Goal: Task Accomplishment & Management: Manage account settings

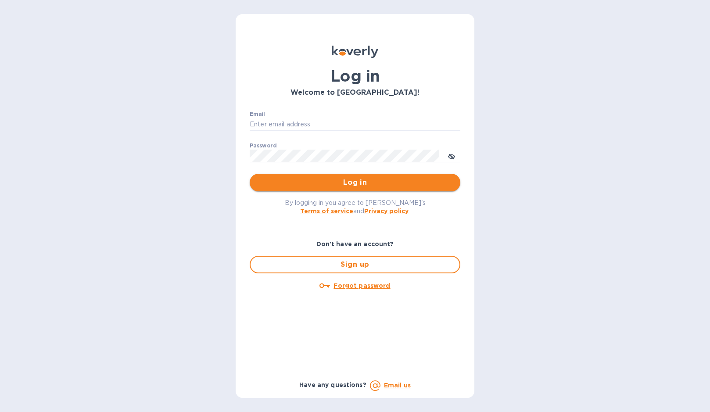
type input "erika@ams.supply"
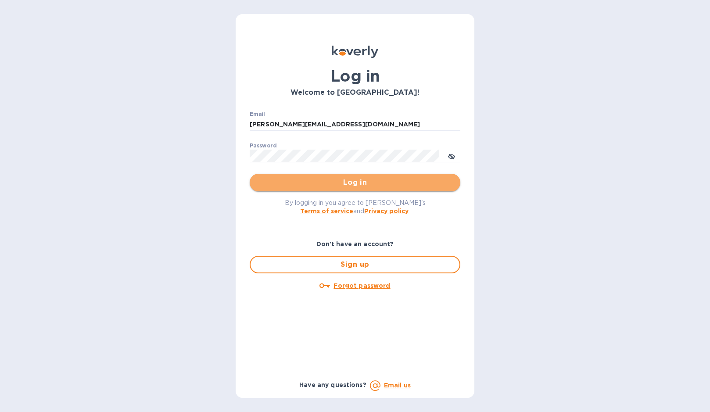
click at [351, 184] on span "Log in" at bounding box center [355, 182] width 197 height 11
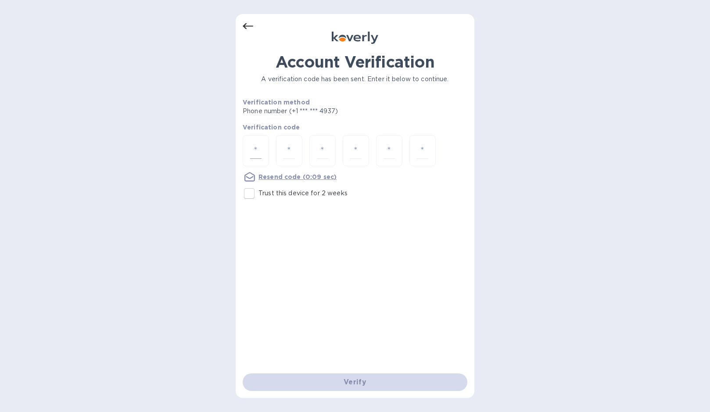
click at [252, 154] on input "number" at bounding box center [255, 151] width 11 height 16
type input "8"
type input "1"
type input "3"
type input "1"
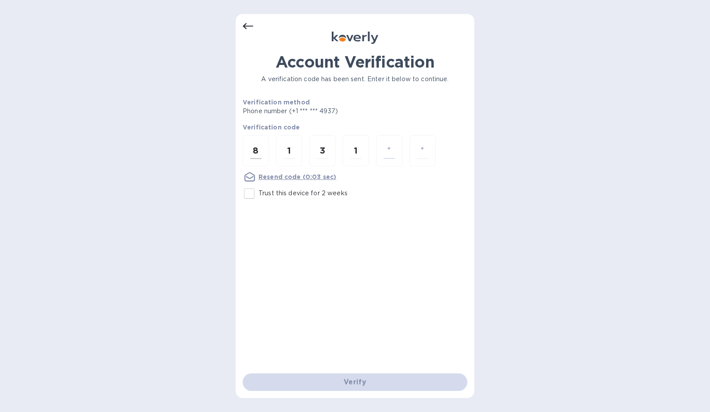
type input "0"
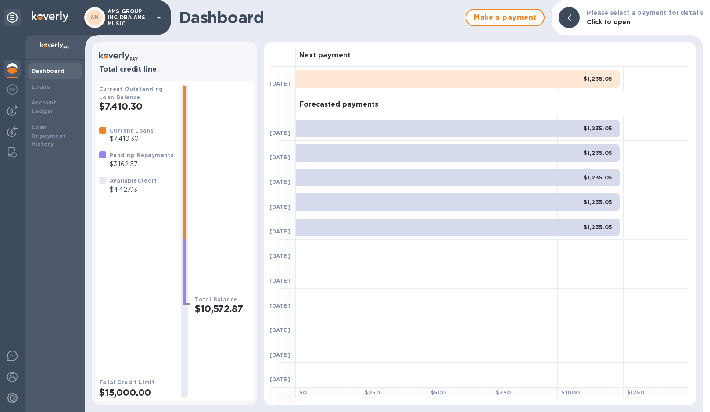
click at [589, 130] on b "$1,235.05" at bounding box center [598, 128] width 29 height 7
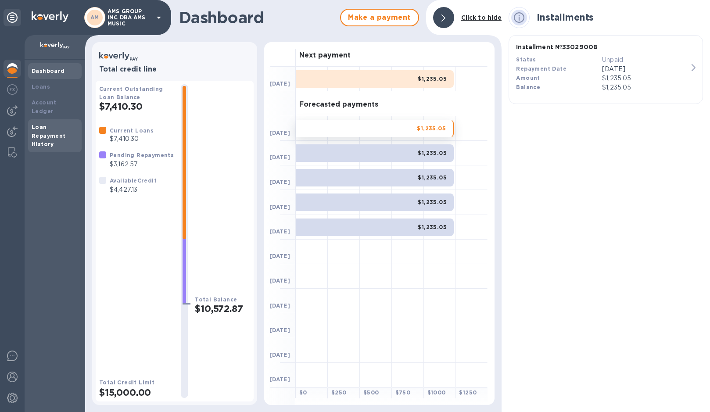
click at [44, 127] on b "Loan Repayment History" at bounding box center [49, 136] width 34 height 24
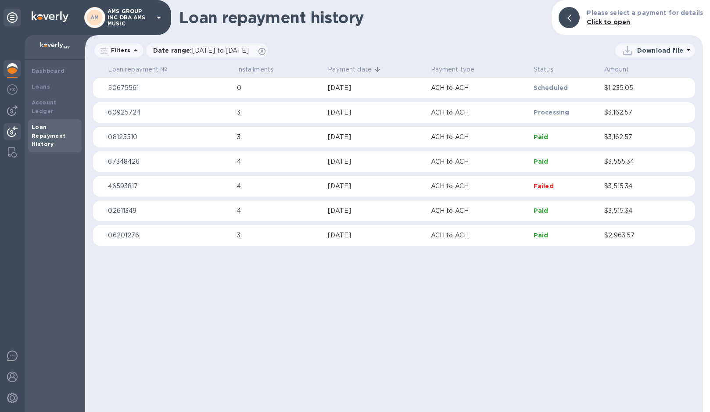
click at [8, 129] on img at bounding box center [12, 131] width 11 height 11
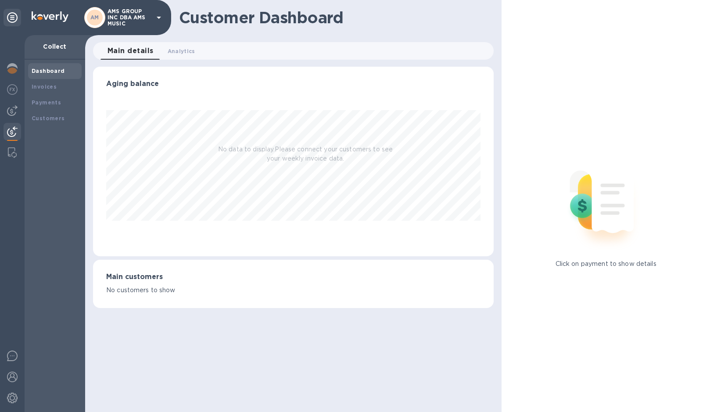
scroll to position [190, 401]
click at [10, 107] on img at bounding box center [12, 110] width 11 height 11
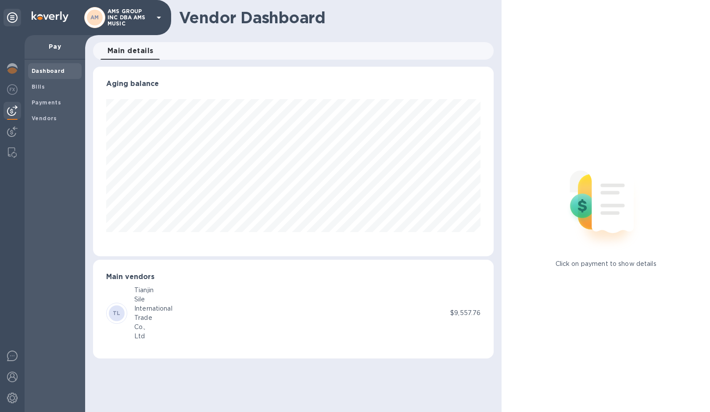
scroll to position [190, 401]
click at [462, 310] on p "$9,557.76" at bounding box center [465, 313] width 30 height 9
click at [38, 87] on b "Bills" at bounding box center [38, 86] width 13 height 7
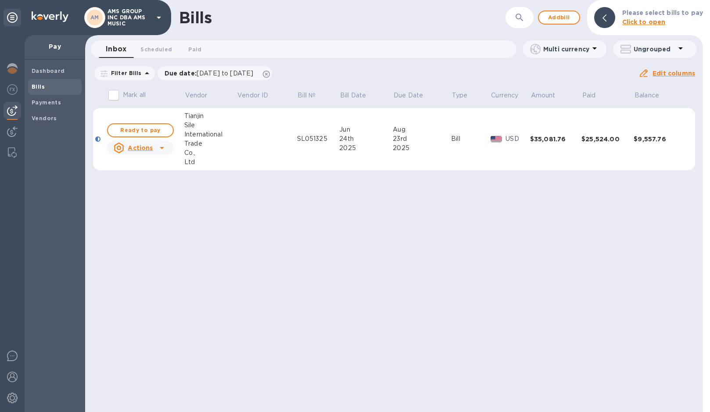
click at [160, 150] on icon at bounding box center [162, 148] width 11 height 11
click at [162, 133] on div at bounding box center [355, 206] width 710 height 412
click at [148, 133] on span "Ready to pay" at bounding box center [140, 130] width 51 height 11
checkbox input "true"
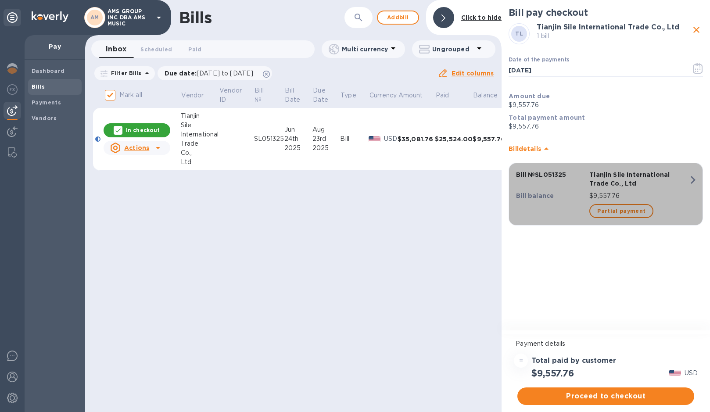
click at [695, 182] on icon "button" at bounding box center [693, 180] width 16 height 16
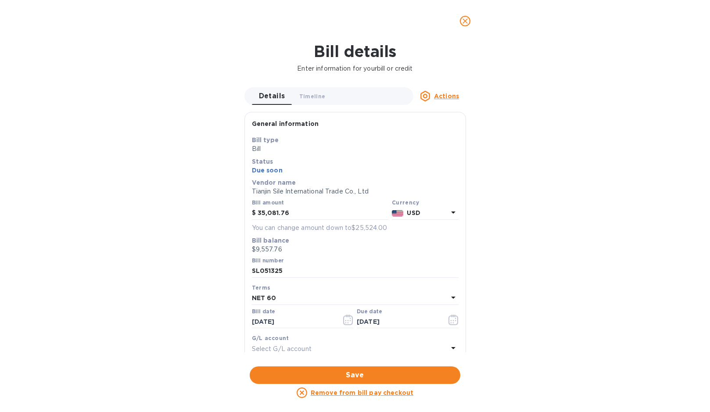
click at [451, 96] on u "Actions" at bounding box center [446, 96] width 25 height 7
click at [590, 137] on div at bounding box center [355, 206] width 710 height 412
click at [468, 25] on span "close" at bounding box center [465, 21] width 11 height 11
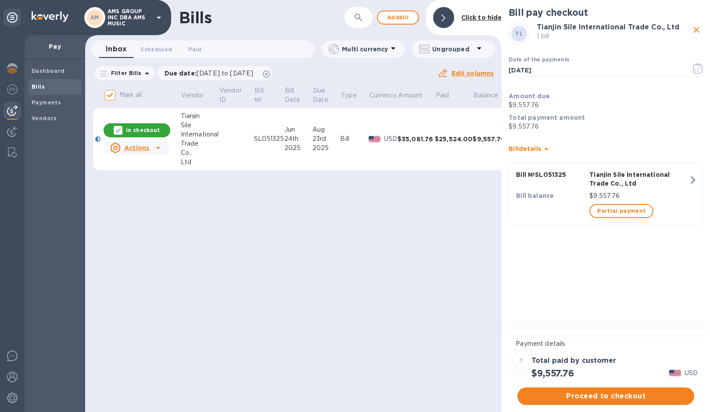
click at [222, 259] on div "Bills ​ Add [PERSON_NAME] to hide Inbox 0 Scheduled 0 Paid 0 Multi currency Ung…" at bounding box center [293, 206] width 417 height 412
click at [14, 94] on img at bounding box center [12, 89] width 11 height 11
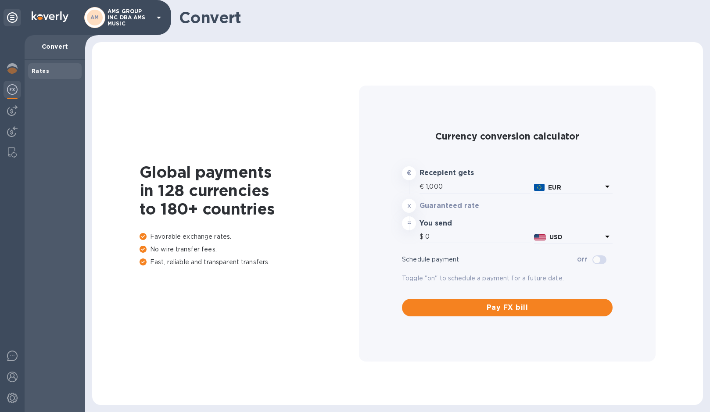
type input "1,172.34"
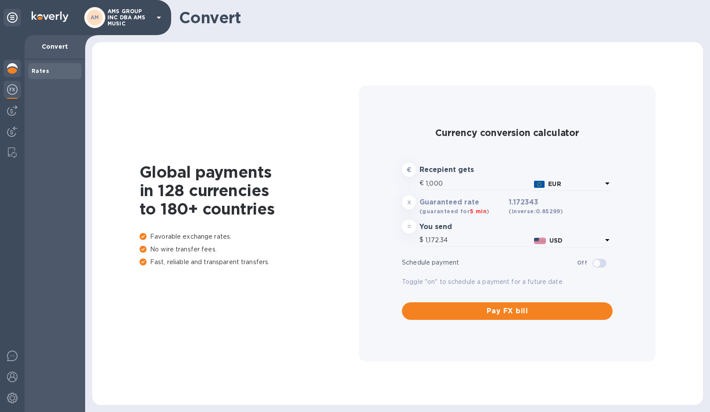
click at [16, 72] on img at bounding box center [12, 68] width 11 height 11
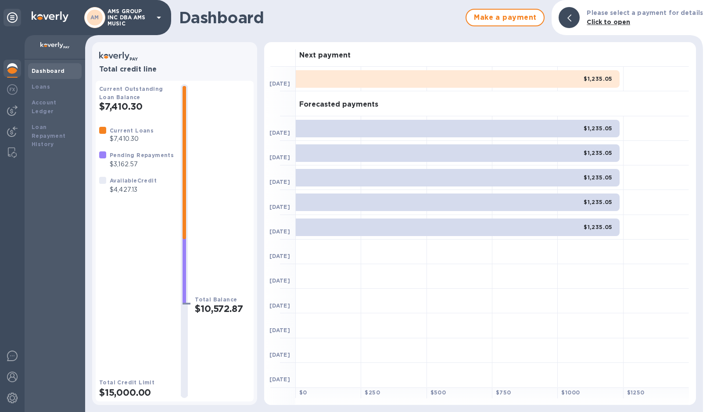
click at [122, 383] on b "Total Credit Limit" at bounding box center [126, 382] width 55 height 7
click at [143, 381] on b "Total Credit Limit" at bounding box center [126, 382] width 55 height 7
drag, startPoint x: 494, startPoint y: 99, endPoint x: 498, endPoint y: 92, distance: 8.1
click at [494, 98] on div "Forecasted payments" at bounding box center [492, 103] width 393 height 25
click at [580, 78] on div "$1,235.05" at bounding box center [458, 79] width 324 height 18
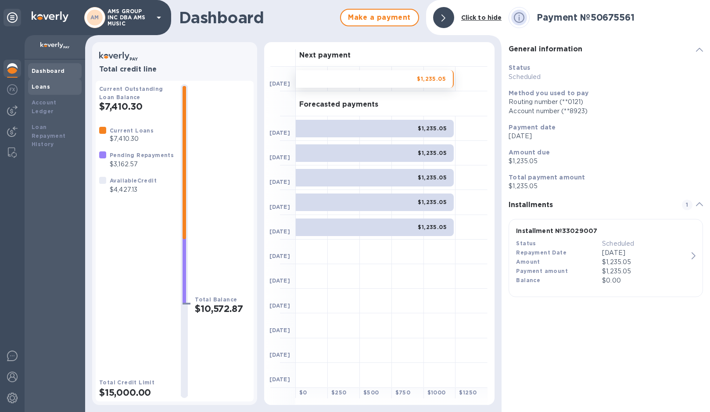
click at [46, 87] on b "Loans" at bounding box center [41, 86] width 18 height 7
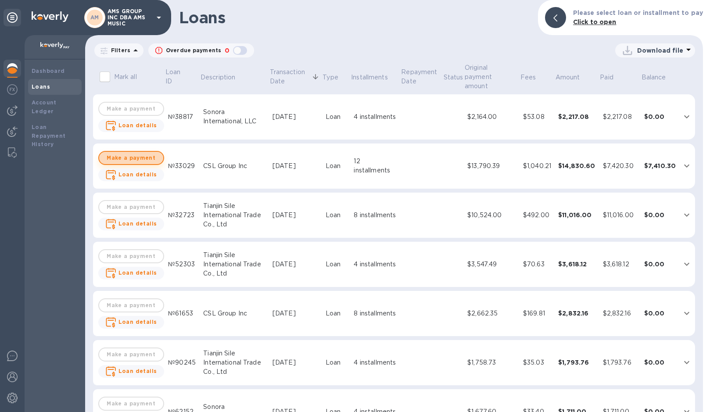
click at [137, 159] on span "Make a payment" at bounding box center [131, 158] width 50 height 11
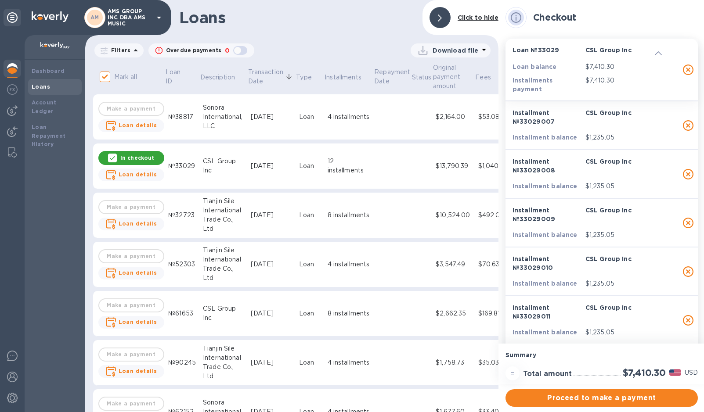
click at [595, 67] on p "$7,410.30" at bounding box center [619, 66] width 69 height 9
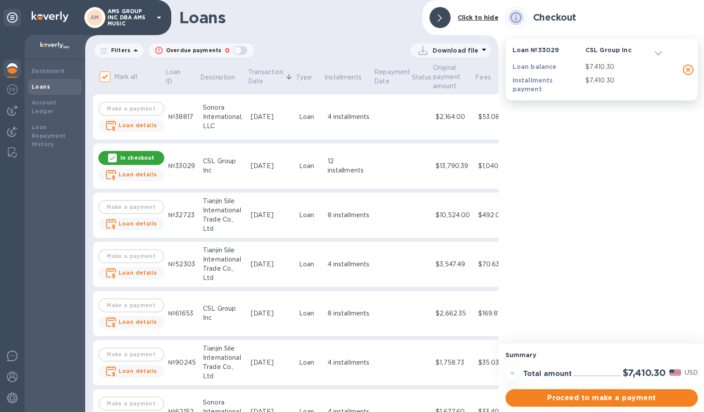
click at [595, 67] on p "$7,410.30" at bounding box center [619, 66] width 69 height 9
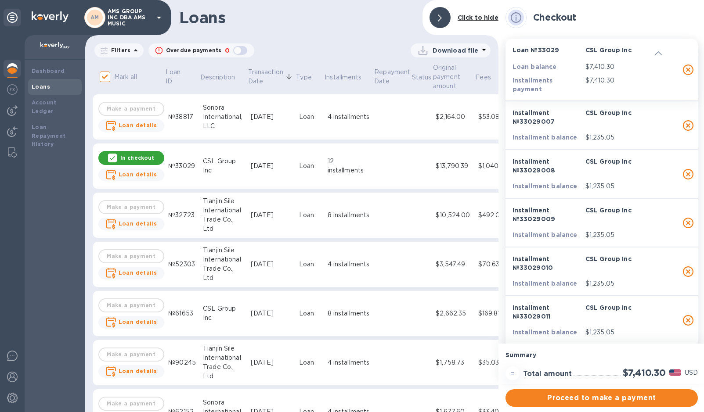
click at [595, 67] on p "$7,410.30" at bounding box center [619, 66] width 69 height 9
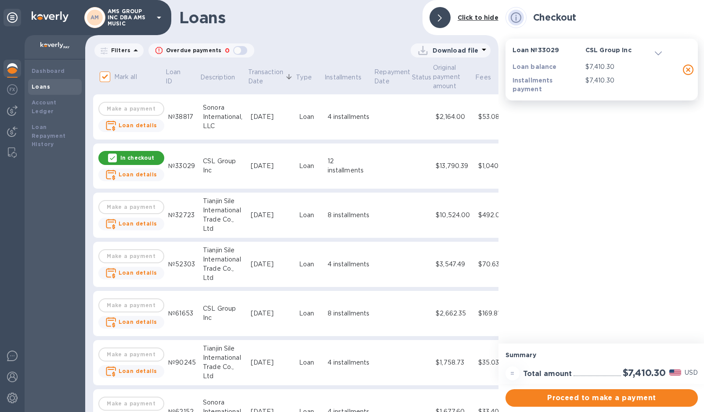
click at [689, 66] on icon "button" at bounding box center [688, 70] width 11 height 11
checkbox input "false"
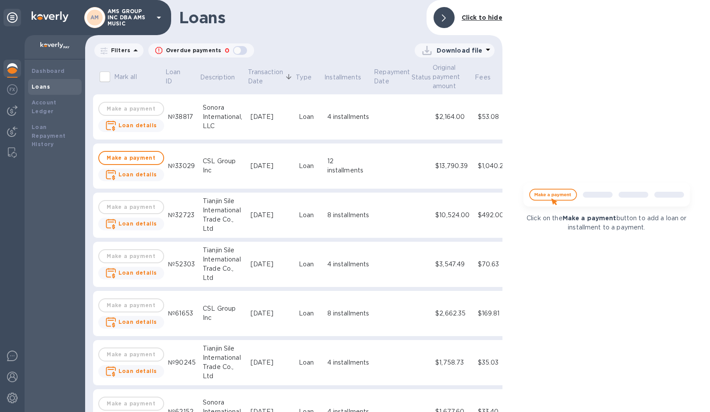
click at [364, 45] on div "Download file" at bounding box center [374, 50] width 240 height 14
click at [443, 18] on icon at bounding box center [444, 17] width 4 height 7
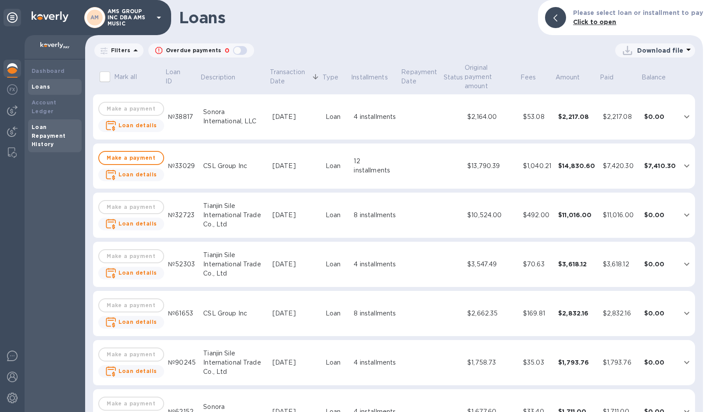
click at [57, 130] on b "Loan Repayment History" at bounding box center [49, 136] width 34 height 24
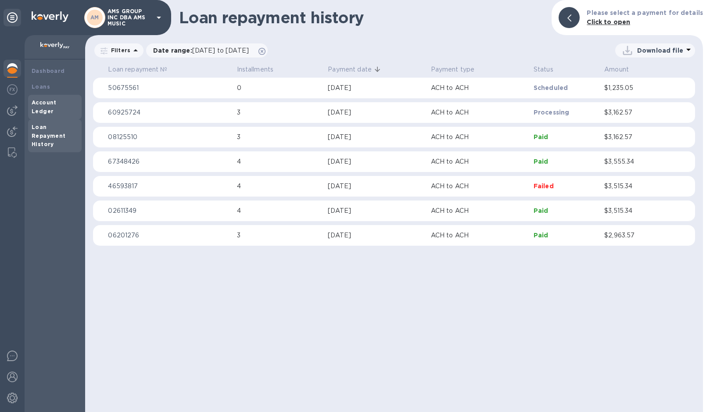
click at [45, 101] on b "Account Ledger" at bounding box center [44, 106] width 25 height 15
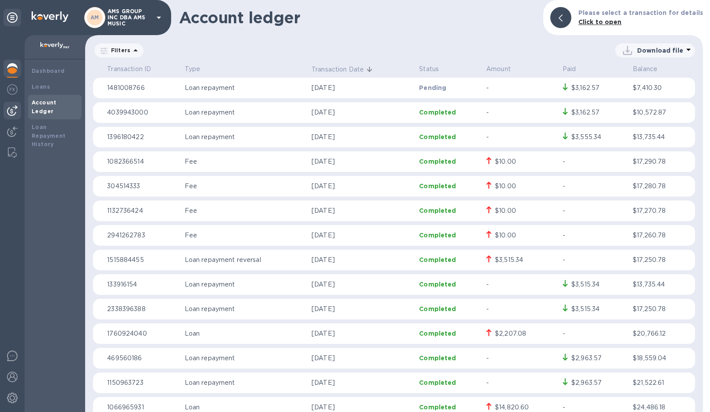
click at [16, 112] on img at bounding box center [12, 110] width 11 height 11
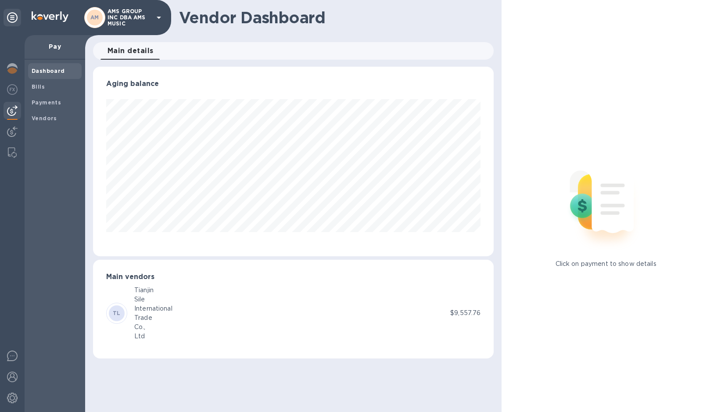
scroll to position [190, 401]
click at [17, 130] on img at bounding box center [12, 131] width 11 height 11
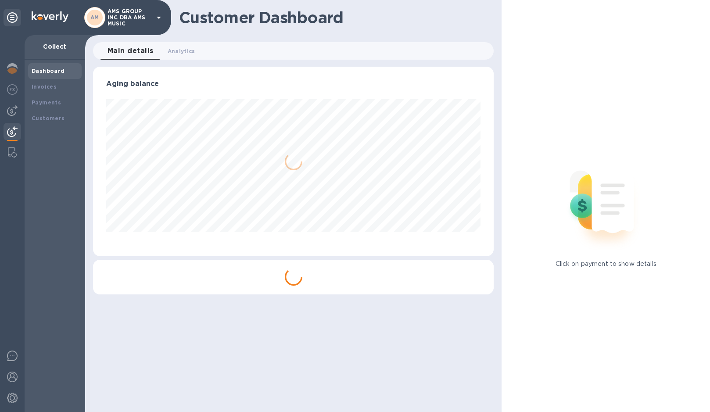
scroll to position [190, 401]
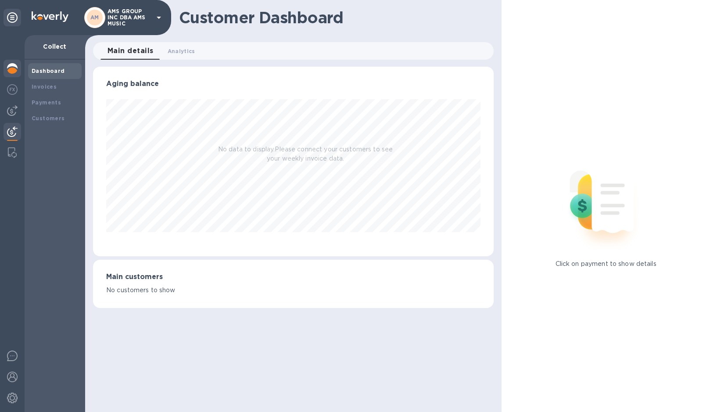
click at [16, 64] on img at bounding box center [12, 68] width 11 height 11
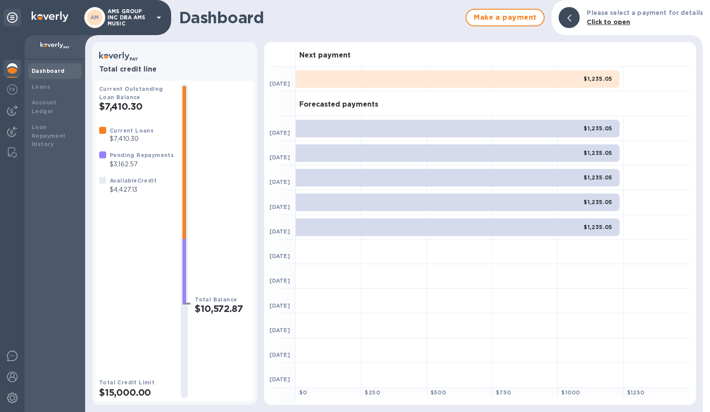
click at [450, 314] on div at bounding box center [459, 326] width 65 height 25
click at [128, 385] on b "Total Credit Limit" at bounding box center [126, 382] width 55 height 7
click at [11, 151] on img at bounding box center [12, 153] width 9 height 11
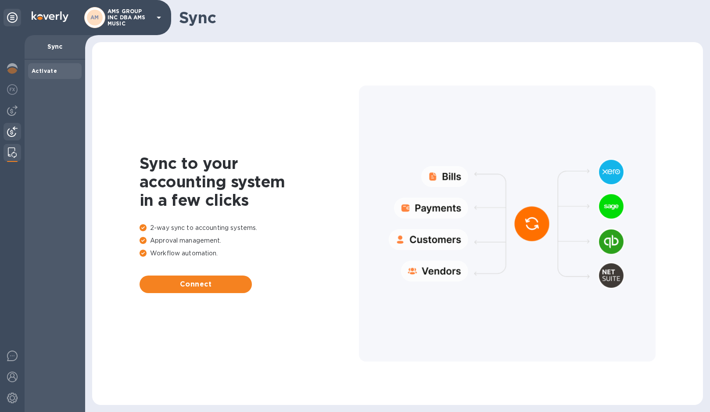
click at [17, 130] on img at bounding box center [12, 131] width 11 height 11
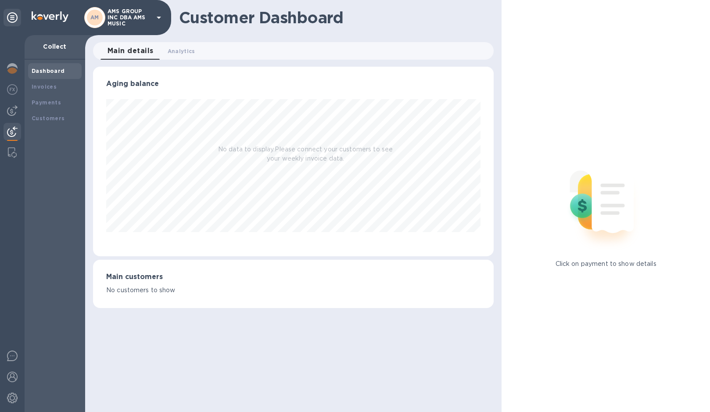
scroll to position [190, 401]
click at [18, 112] on div at bounding box center [13, 111] width 18 height 18
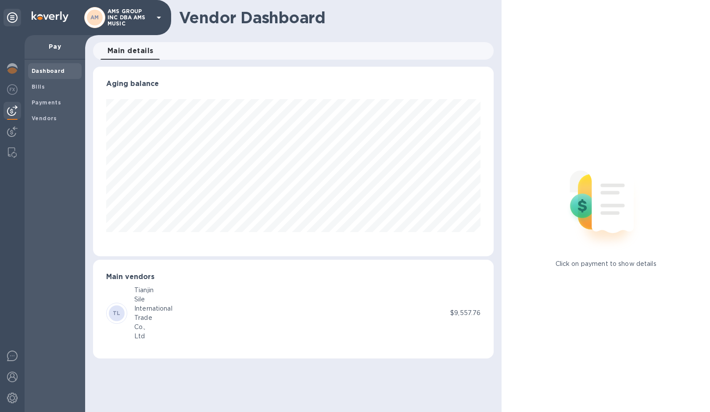
scroll to position [190, 401]
click at [16, 87] on img at bounding box center [12, 89] width 11 height 11
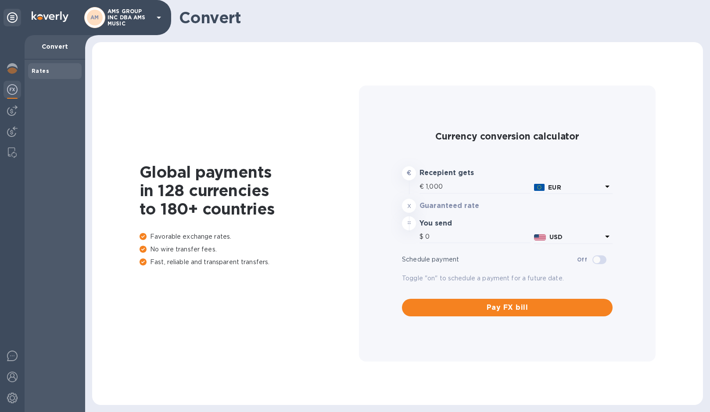
type input "1,171.54"
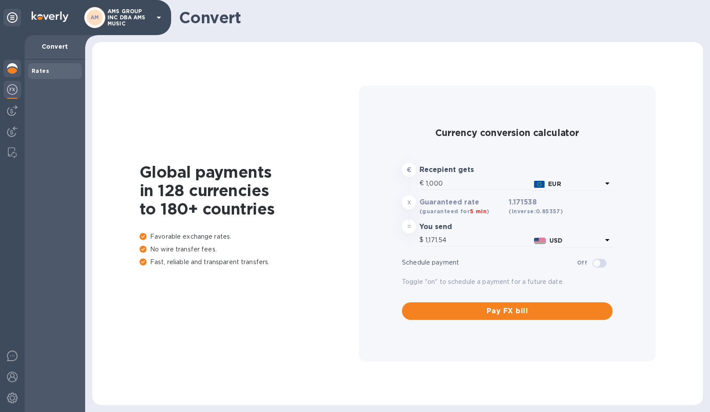
click at [18, 73] on div at bounding box center [13, 69] width 18 height 19
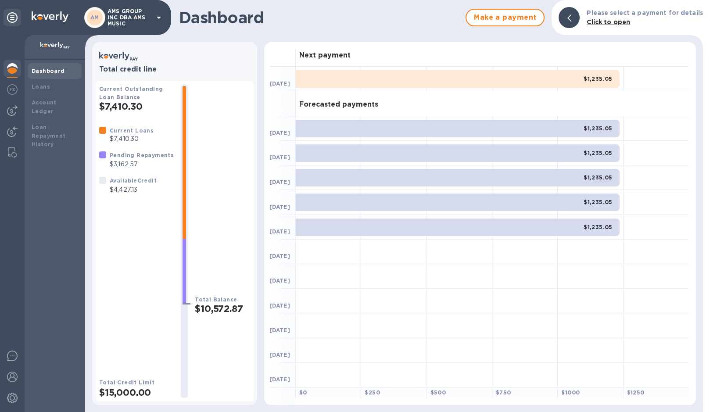
click at [147, 198] on div "Available Credit $4,427.13" at bounding box center [128, 185] width 65 height 25
click at [119, 188] on p "$4,427.13" at bounding box center [133, 189] width 47 height 9
